Goal: Information Seeking & Learning: Learn about a topic

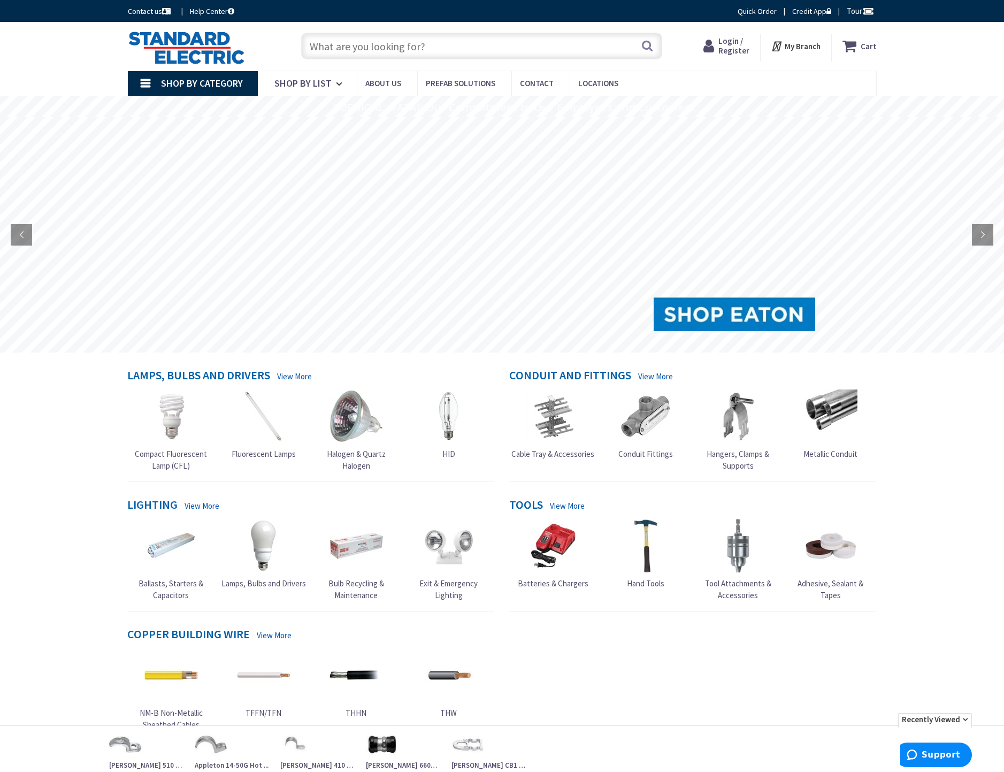
click at [738, 50] on span "Login / Register" at bounding box center [733, 46] width 31 height 20
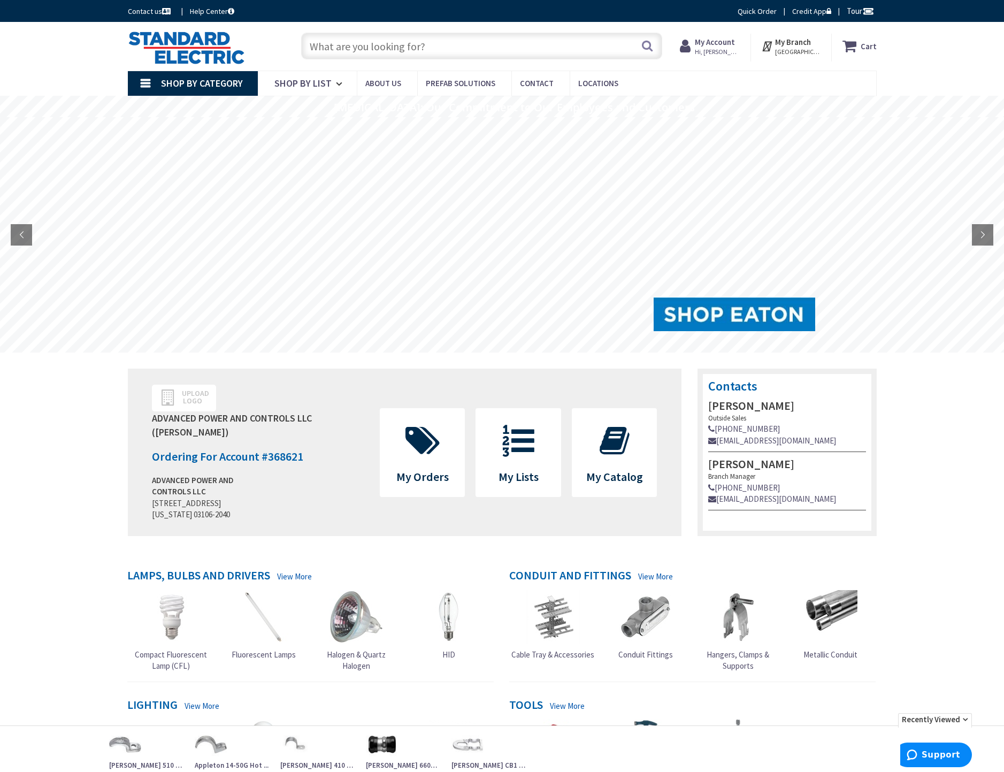
click at [389, 47] on input "text" at bounding box center [481, 46] width 361 height 27
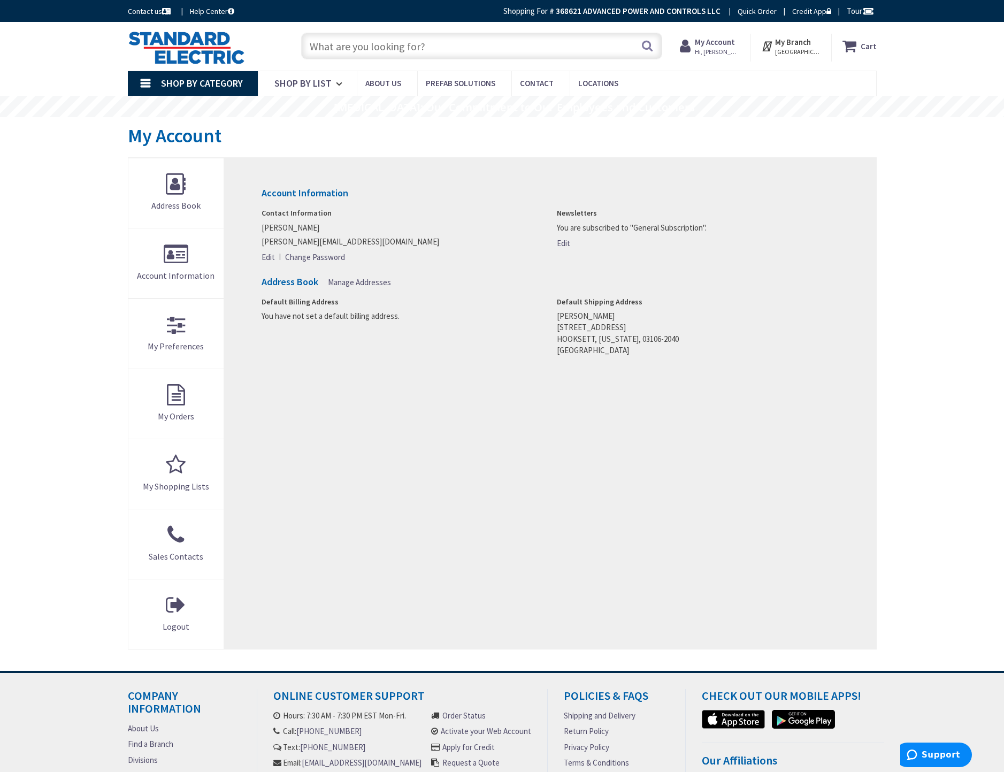
click at [384, 44] on input "text" at bounding box center [481, 46] width 361 height 27
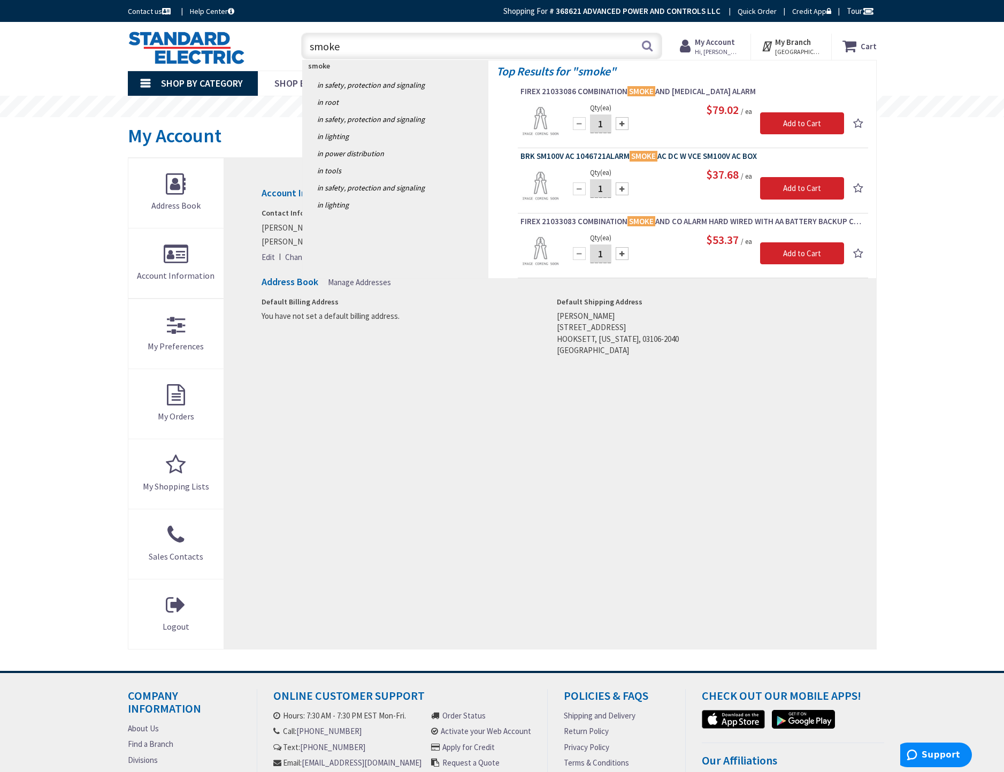
type input "smoke"
click at [685, 158] on span "BRK SM100V AC 1046721ALARM SMOKE AC DC W VCE SM100V AC BOX" at bounding box center [692, 156] width 345 height 11
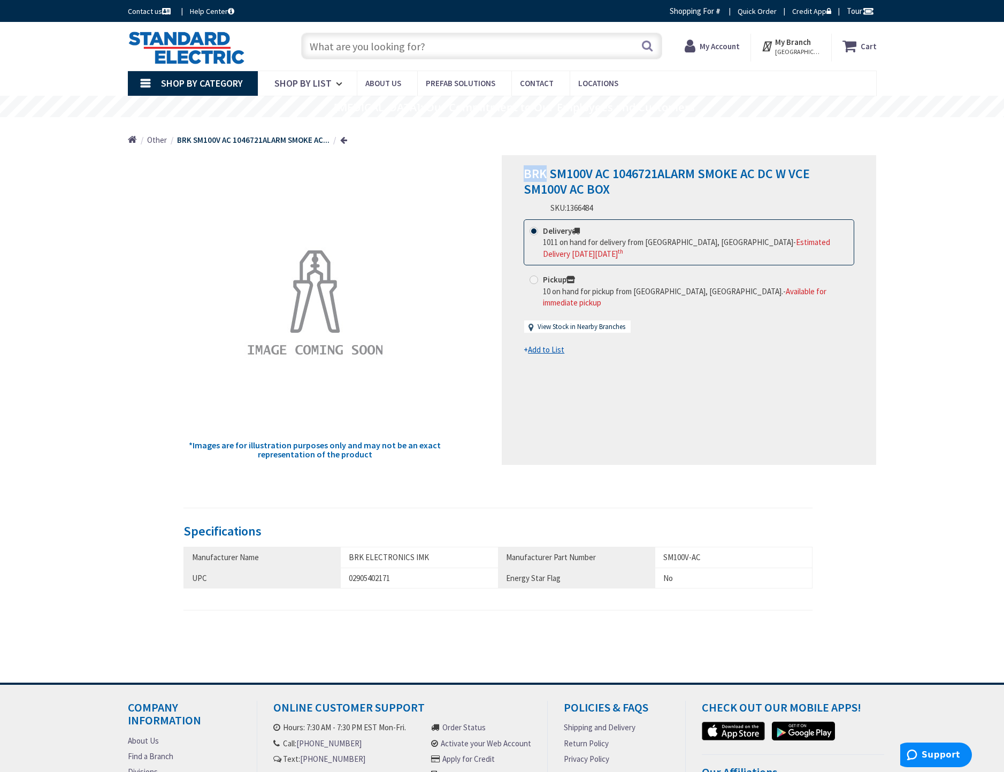
drag, startPoint x: 522, startPoint y: 170, endPoint x: 544, endPoint y: 172, distance: 22.0
click at [544, 172] on div "BRK SM100V AC 1046721ALARM SMOKE AC DC W VCE SM100V AC BOX SKU: 1366484 This pr…" at bounding box center [689, 310] width 374 height 310
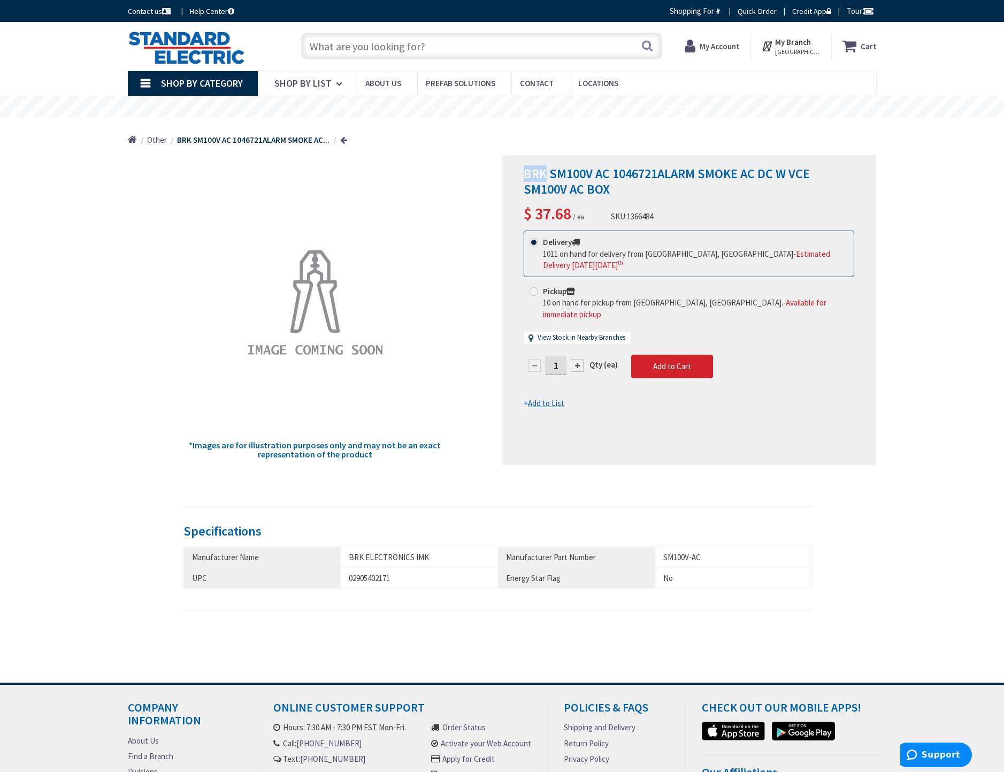
copy span "BRK"
click at [431, 51] on input "text" at bounding box center [481, 46] width 361 height 27
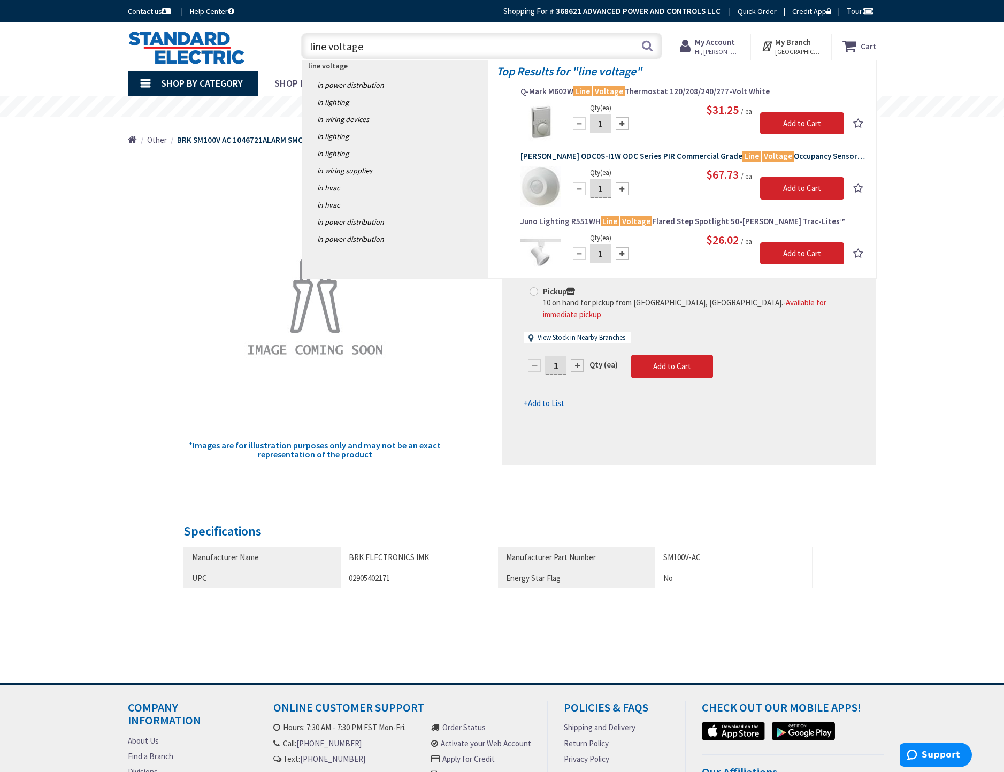
type input "line voltage"
click at [641, 157] on span "Leviton ODC0S-I1W ODC Series PIR Commercial Grade Line Voltage Occupancy Sensor…" at bounding box center [692, 156] width 345 height 11
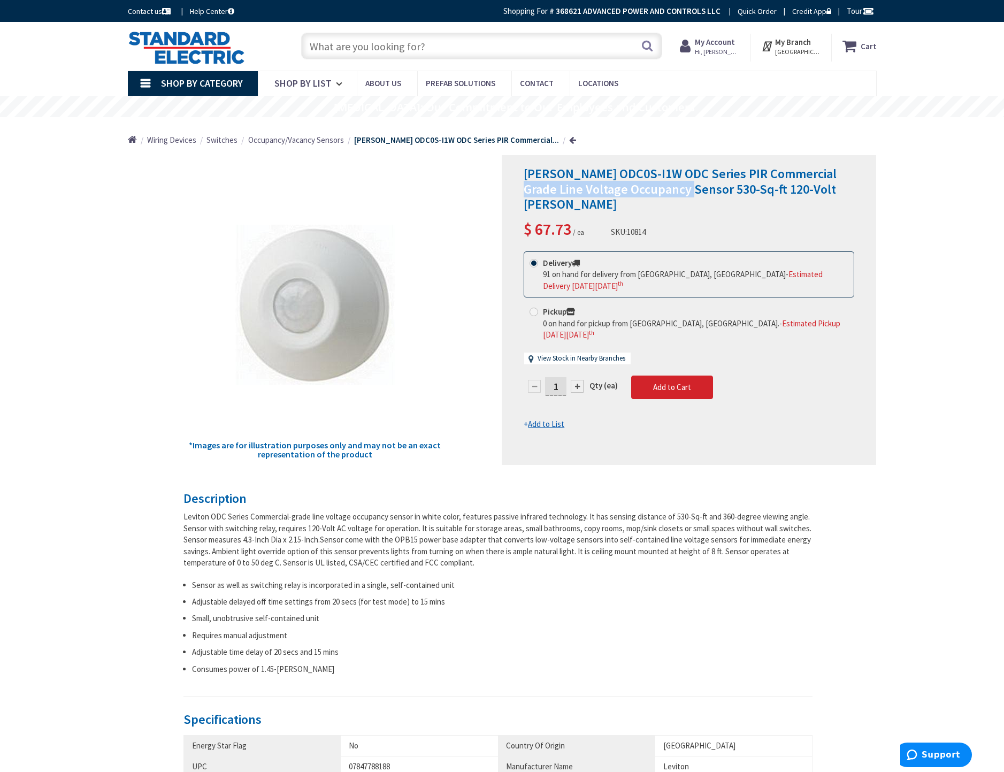
drag, startPoint x: 821, startPoint y: 172, endPoint x: 667, endPoint y: 192, distance: 155.3
click at [667, 192] on span "Leviton ODC0S-I1W ODC Series PIR Commercial Grade Line Voltage Occupancy Sensor…" at bounding box center [679, 189] width 313 height 48
copy span "Line Voltage Occupancy Sensor"
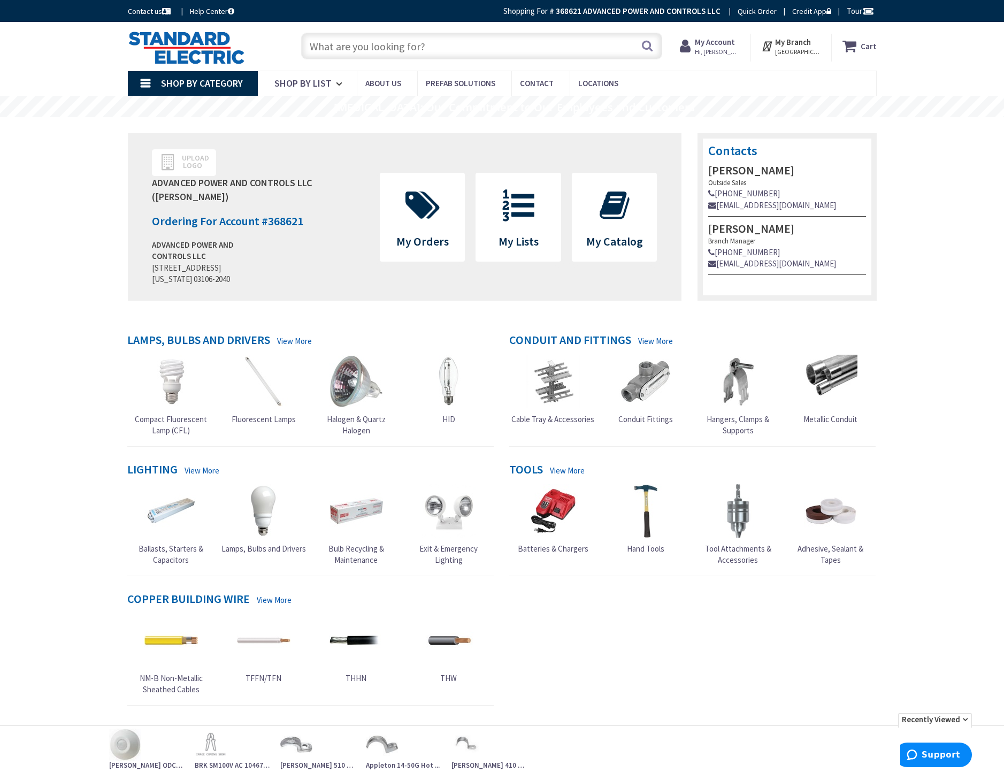
click at [469, 44] on input "text" at bounding box center [481, 46] width 361 height 27
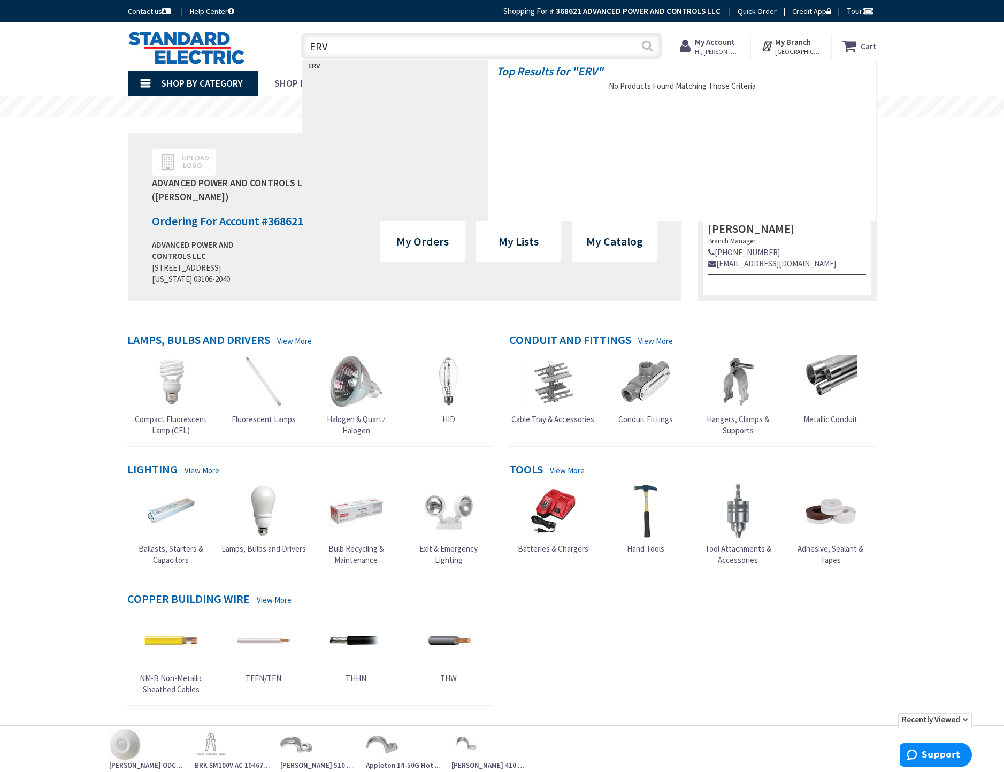
type input "ERV"
click at [651, 46] on button "Search" at bounding box center [647, 46] width 14 height 24
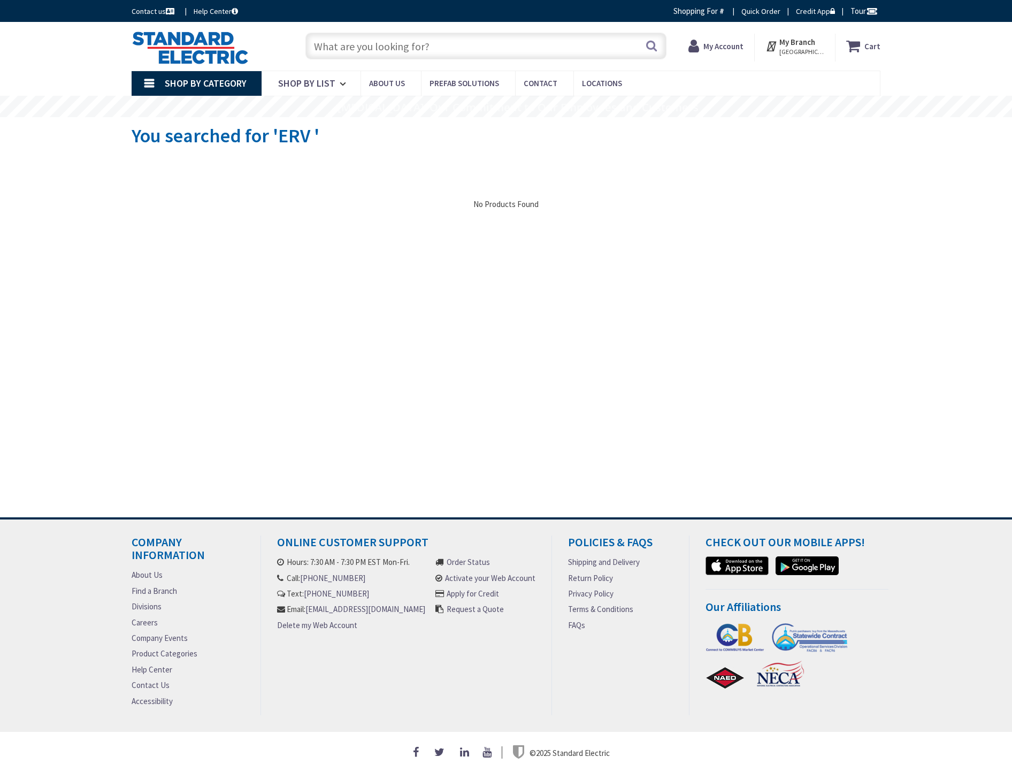
click at [349, 46] on input "text" at bounding box center [485, 46] width 361 height 27
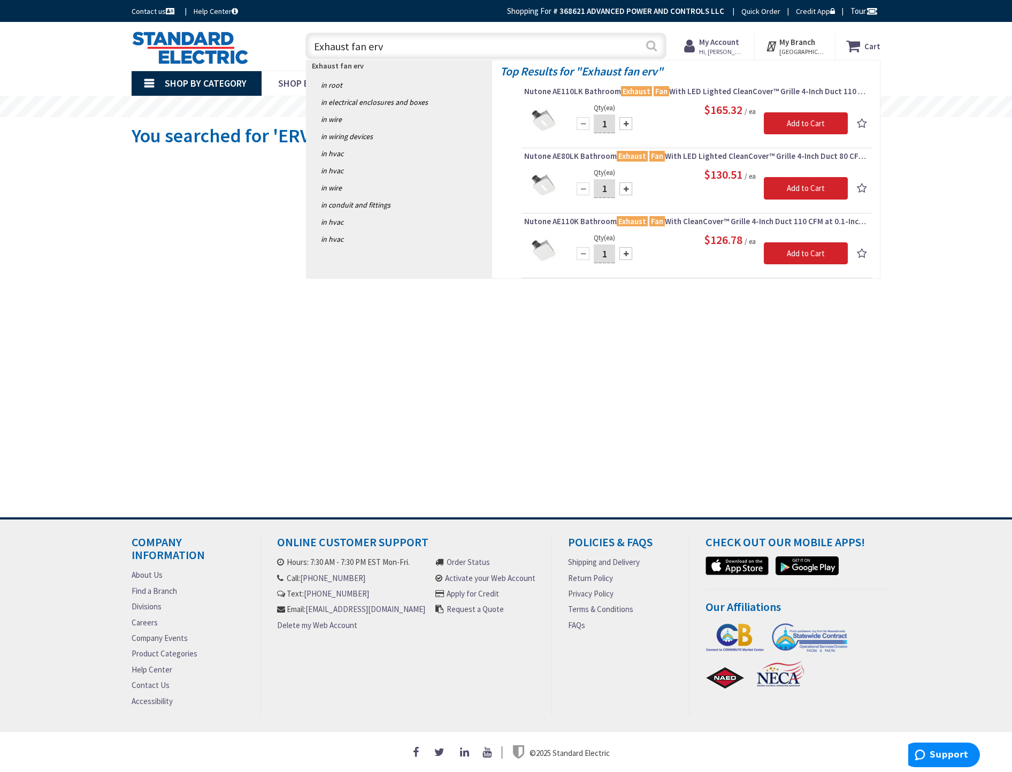
type input "Exhaust fan erv"
click at [654, 48] on button "Search" at bounding box center [651, 46] width 14 height 24
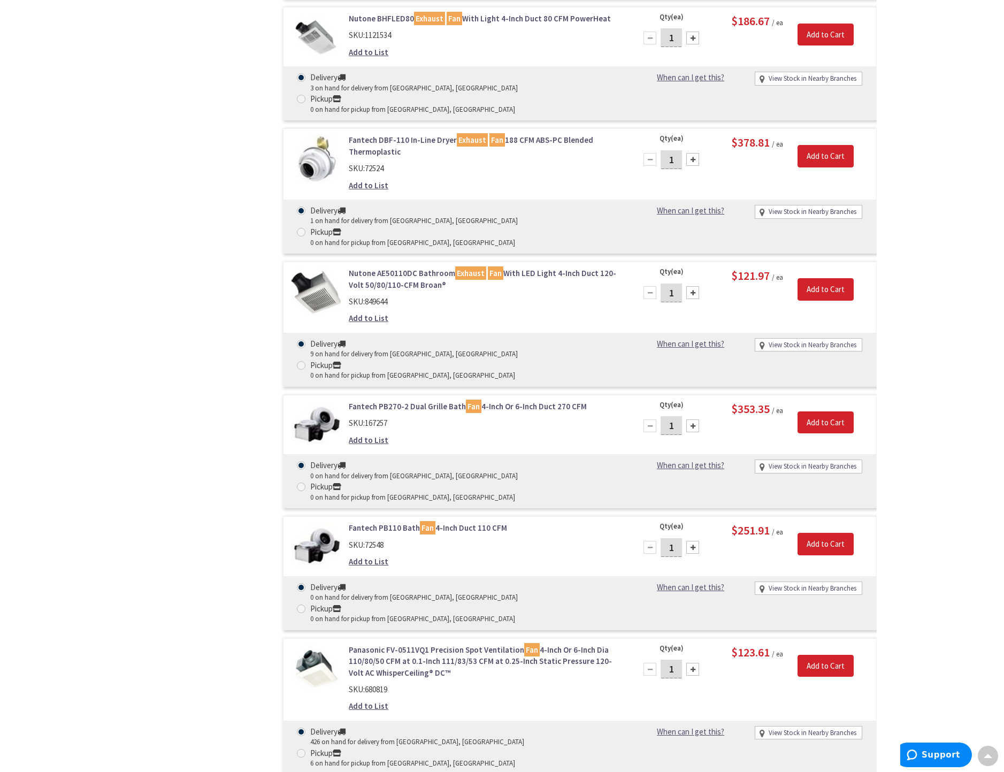
scroll to position [1337, 0]
